Goal: Task Accomplishment & Management: Manage account settings

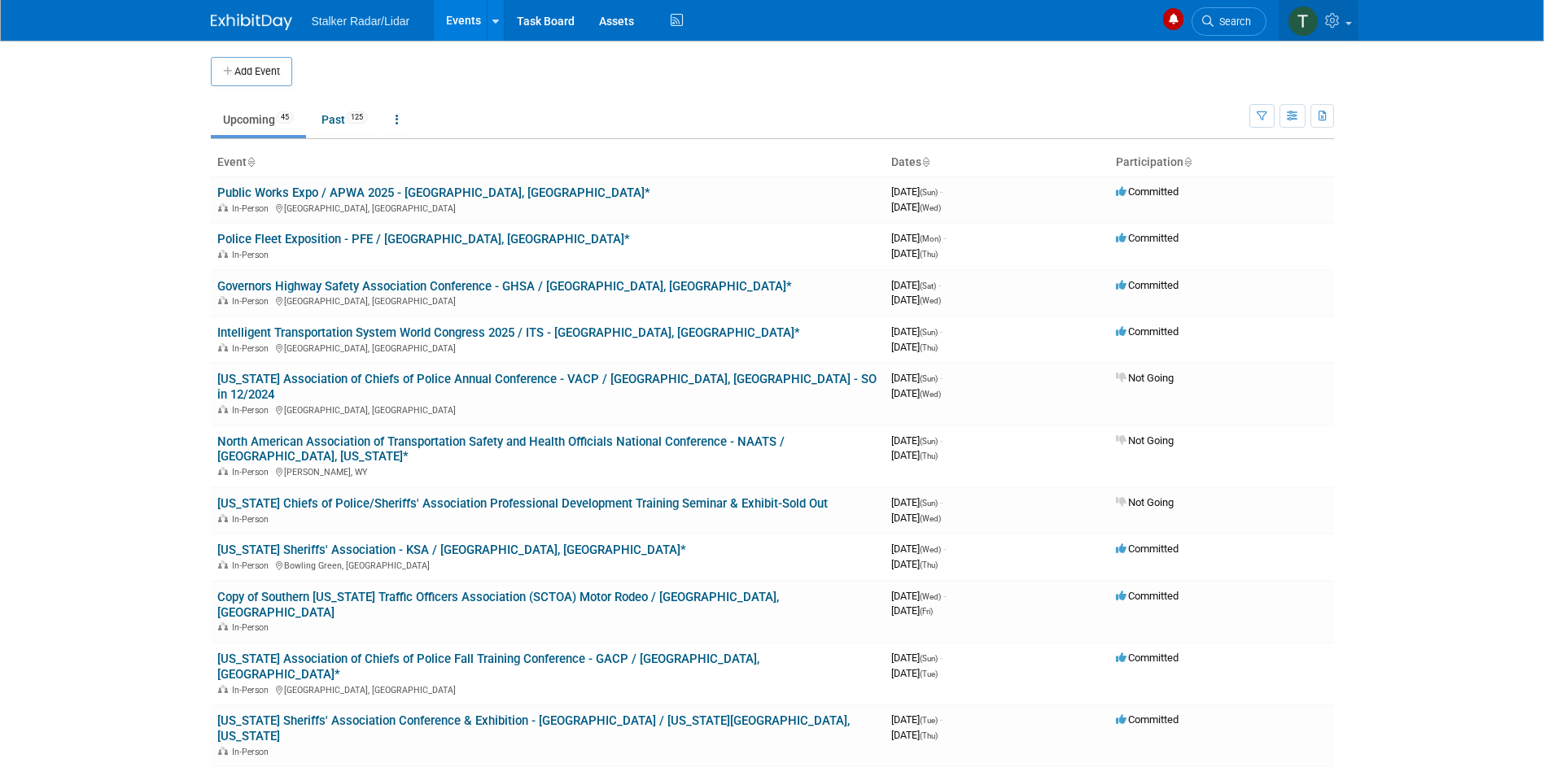
click at [1322, 29] on link at bounding box center [1318, 20] width 80 height 41
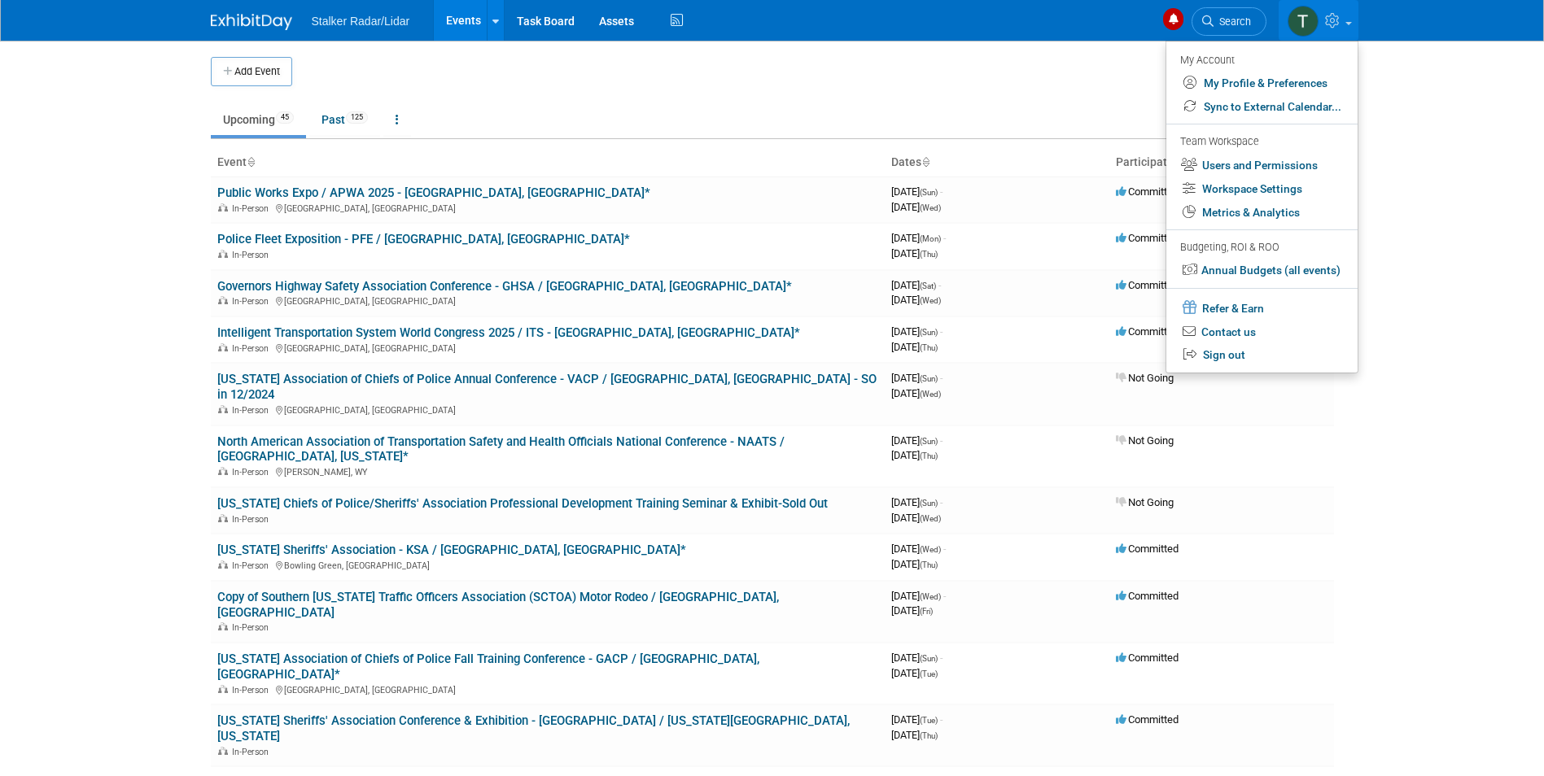
click at [871, 90] on td "Upcoming 45 Past 125 All Events 170 Past and Upcoming Grouped Annually Events g…" at bounding box center [730, 112] width 1038 height 53
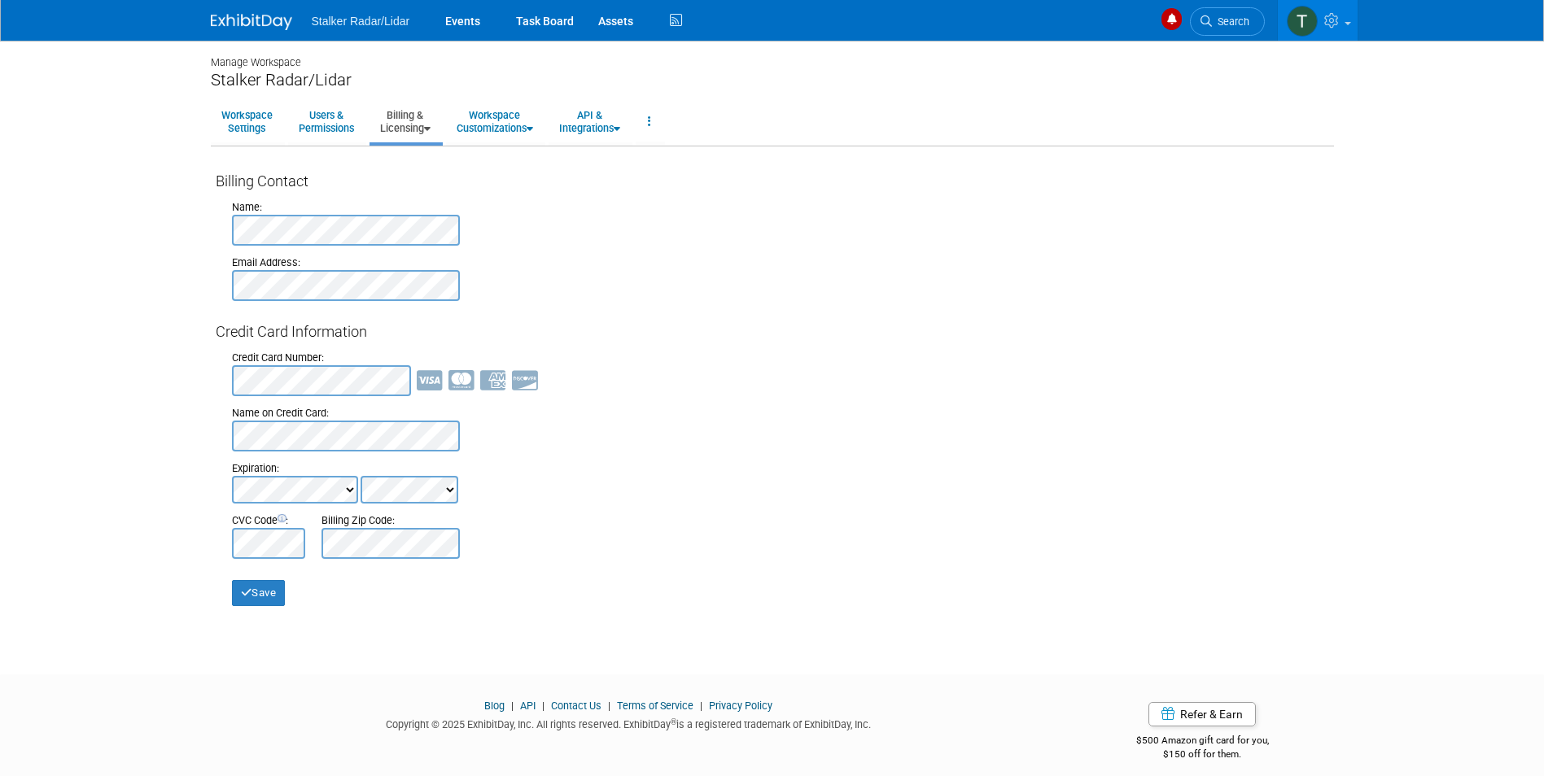
click at [93, 414] on body "Stalker Radar/Lidar Events Task Board Assets Activity Feed" at bounding box center [772, 388] width 1544 height 776
click at [797, 403] on div "Credit Card Number: Name on Credit Card: Expiration: CVC Code : Billing Zip Cod…" at bounding box center [772, 451] width 1113 height 216
click at [679, 471] on div "Expiration:" at bounding box center [780, 468] width 1097 height 15
click at [278, 590] on button "Save" at bounding box center [259, 593] width 54 height 26
click at [1314, 24] on img at bounding box center [1302, 21] width 31 height 31
